Goal: Book appointment/travel/reservation

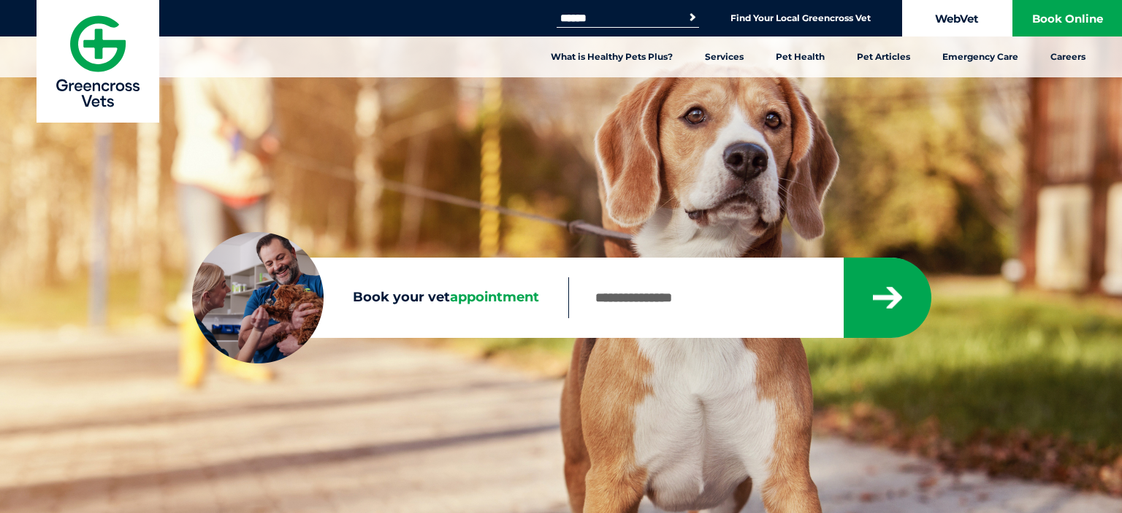
click at [946, 20] on link "WebVet" at bounding box center [957, 18] width 110 height 37
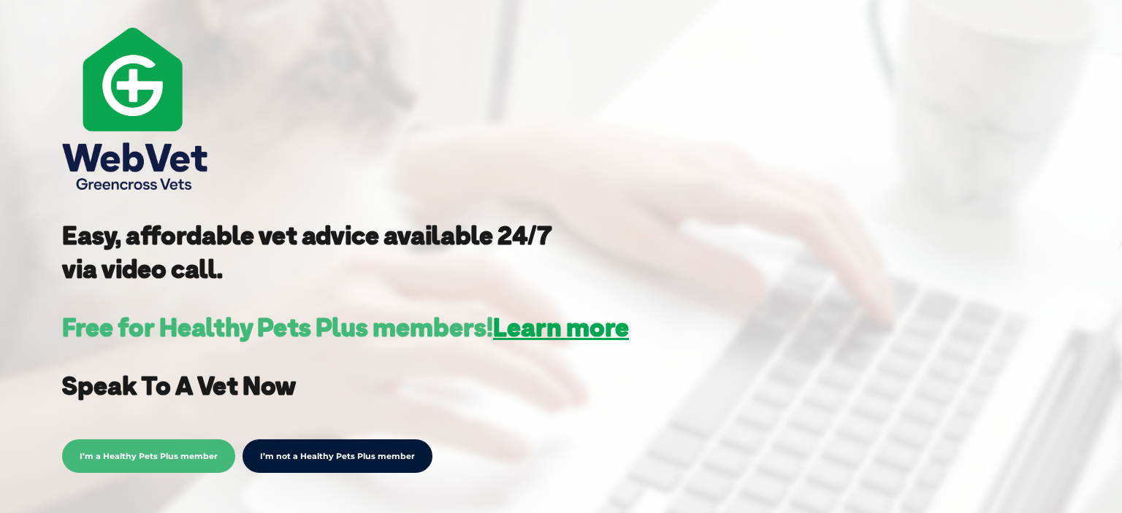
scroll to position [308, 0]
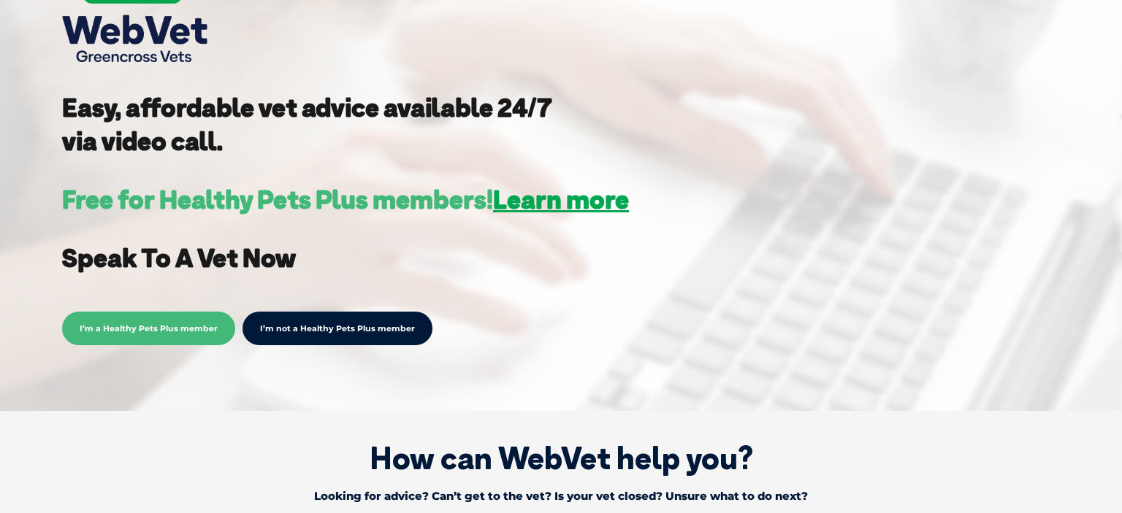
click at [165, 339] on span "I’m a Healthy Pets Plus member" at bounding box center [148, 329] width 173 height 34
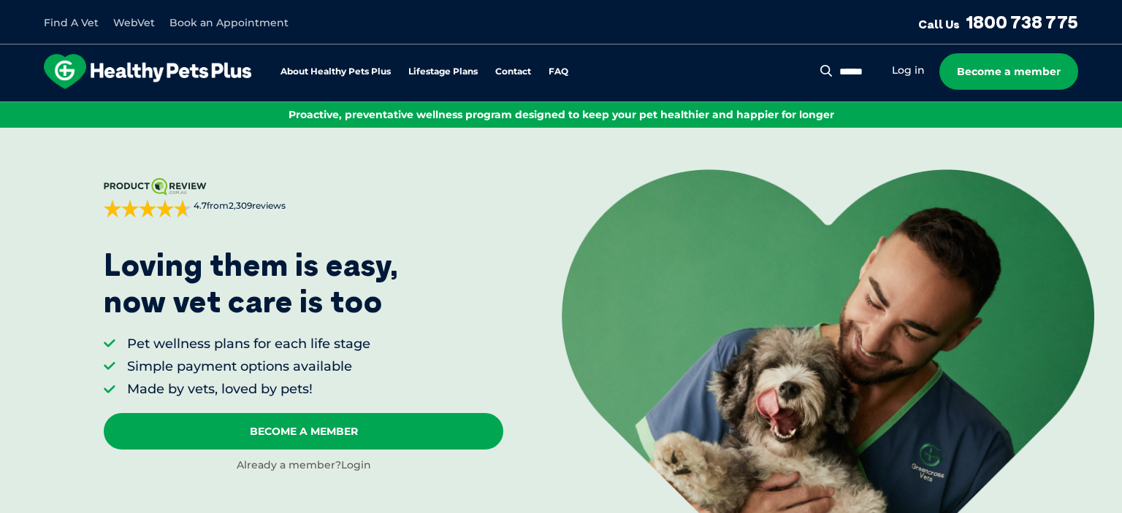
click at [354, 467] on link "Login" at bounding box center [356, 465] width 30 height 13
